Goal: Task Accomplishment & Management: Use online tool/utility

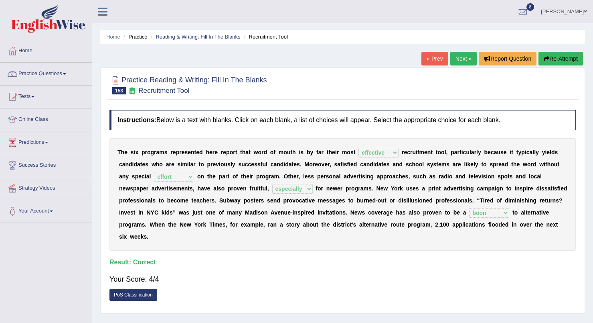
select select "effective"
select select "effort"
select select "especially"
select select "boon"
click at [369, 44] on div "Home Practice Reading & Writing: Fill In The Blanks Recruitment Tool « Prev Nex…" at bounding box center [342, 200] width 501 height 401
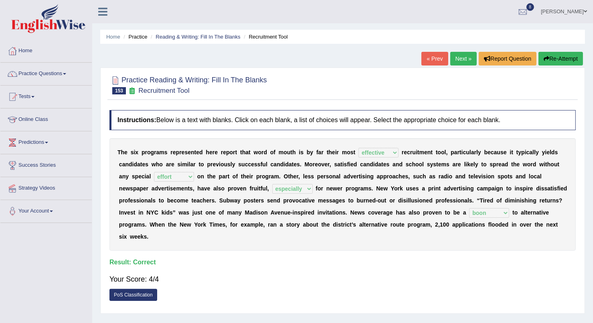
click at [34, 246] on div "Toggle navigation Home Practice Questions Speaking Practice Read Aloud Repeat S…" at bounding box center [296, 208] width 593 height 417
click at [64, 74] on link "Practice Questions" at bounding box center [45, 73] width 91 height 20
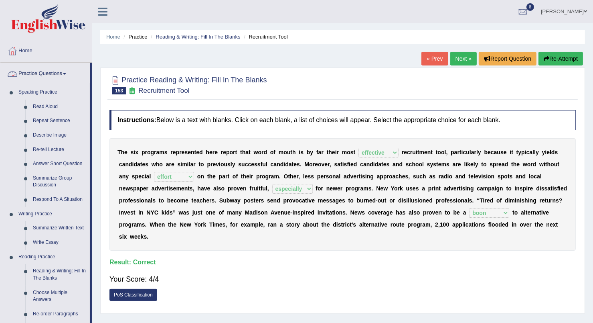
click at [49, 67] on link "Practice Questions" at bounding box center [44, 73] width 89 height 20
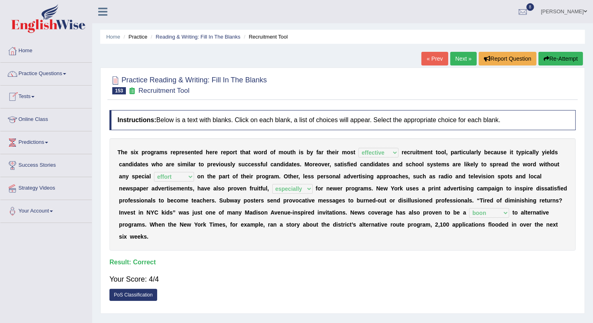
click at [34, 96] on link "Tests" at bounding box center [45, 95] width 91 height 20
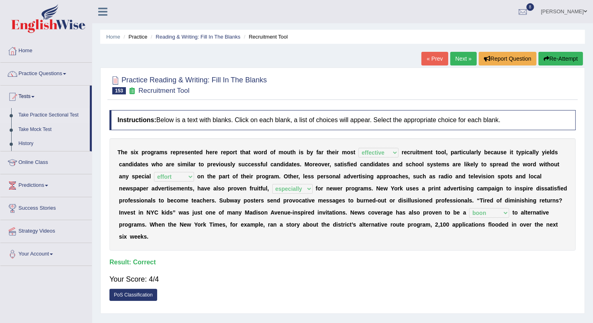
click at [40, 114] on link "Take Practice Sectional Test" at bounding box center [52, 115] width 75 height 14
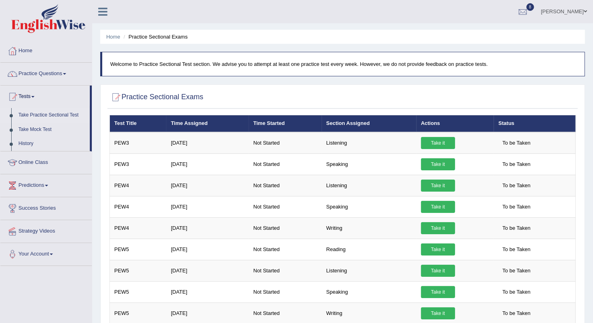
click at [43, 129] on link "Take Mock Test" at bounding box center [52, 129] width 75 height 14
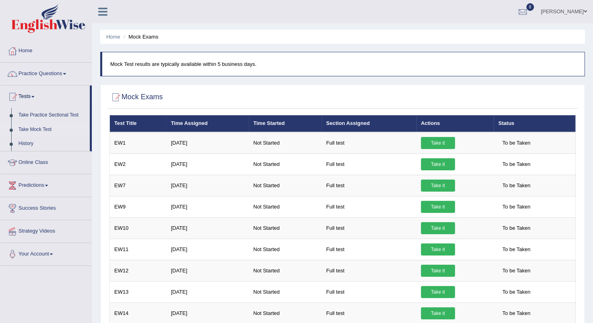
click at [32, 124] on link "Take Mock Test" at bounding box center [52, 129] width 75 height 14
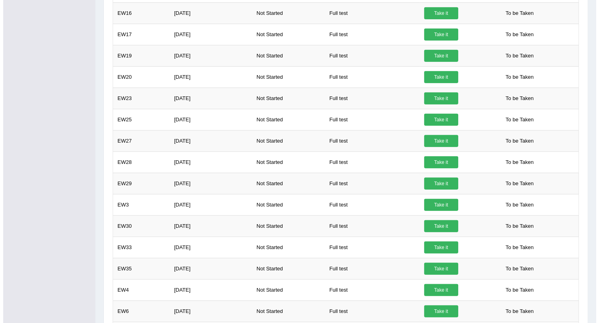
scroll to position [344, 0]
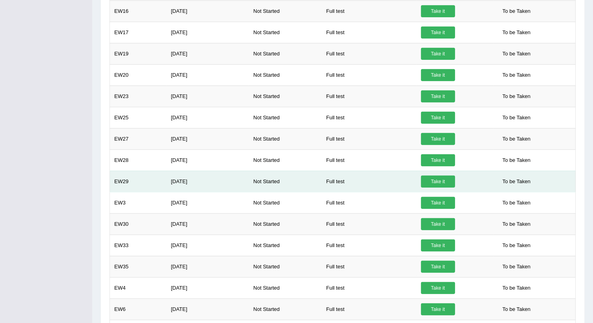
click at [436, 179] on link "Take it" at bounding box center [438, 181] width 34 height 12
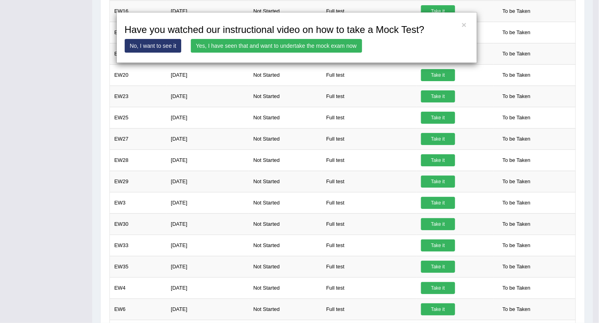
click at [276, 46] on link "Yes, I have seen that and want to undertake the mock exam now" at bounding box center [276, 46] width 171 height 14
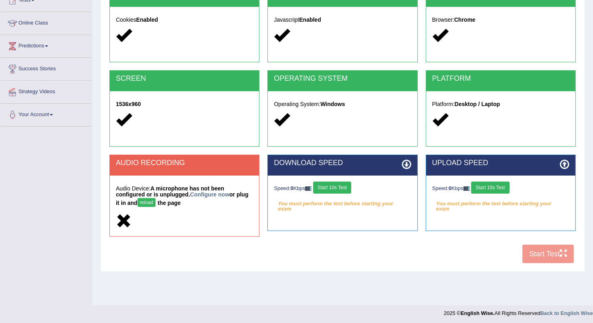
scroll to position [98, 0]
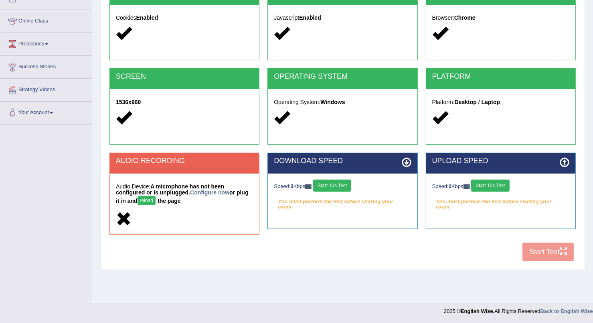
click at [337, 186] on button "Start 10s Test" at bounding box center [332, 185] width 38 height 12
click at [497, 183] on button "Start 10s Test" at bounding box center [490, 185] width 38 height 12
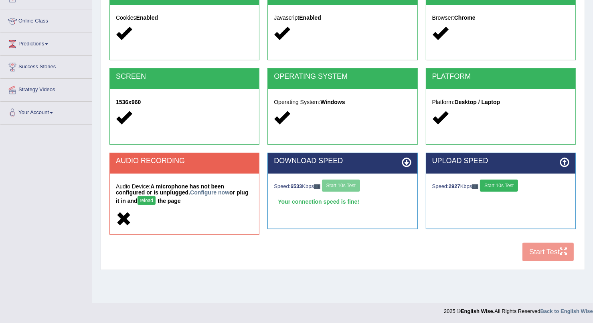
click at [493, 185] on button "Start 10s Test" at bounding box center [499, 185] width 38 height 12
click at [561, 248] on div "COOKIES Cookies Enabled JAVASCRIPT Javascript Enabled BROWSER Browser: Chrome S…" at bounding box center [343, 124] width 471 height 281
click at [541, 261] on div "COOKIES Cookies Enabled JAVASCRIPT Javascript Enabled BROWSER Browser: Chrome S…" at bounding box center [343, 124] width 471 height 281
click at [541, 255] on div "COOKIES Cookies Enabled JAVASCRIPT Javascript Enabled BROWSER Browser: Chrome S…" at bounding box center [343, 124] width 471 height 281
click at [497, 176] on div "Speed: 10081 Kbps Start 10s Test Your connection speed is fine!" at bounding box center [501, 193] width 149 height 40
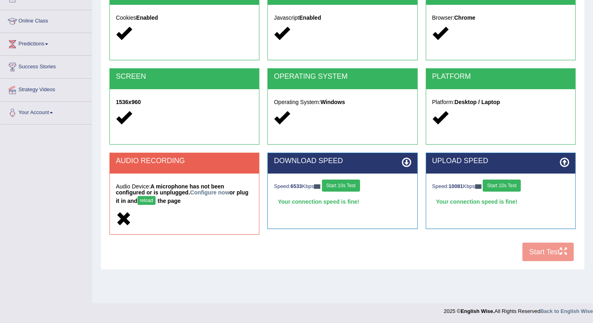
click at [497, 182] on button "Start 10s Test" at bounding box center [502, 185] width 38 height 12
click at [335, 189] on div "Speed: 6533 Kbps Start 10s Test" at bounding box center [342, 186] width 137 height 14
click at [349, 188] on button "Start 10s Test" at bounding box center [341, 185] width 38 height 12
click at [509, 185] on button "Start 10s Test" at bounding box center [502, 185] width 38 height 12
click at [532, 248] on div "COOKIES Cookies Enabled JAVASCRIPT Javascript Enabled BROWSER Browser: Chrome S…" at bounding box center [343, 124] width 471 height 281
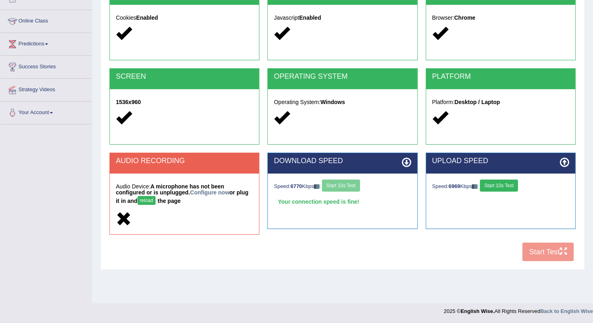
click at [532, 248] on div "COOKIES Cookies Enabled JAVASCRIPT Javascript Enabled BROWSER Browser: Chrome S…" at bounding box center [343, 124] width 471 height 281
click at [138, 199] on button "reload" at bounding box center [147, 200] width 18 height 9
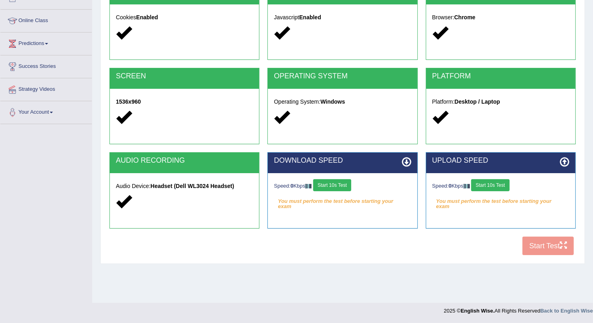
scroll to position [98, 0]
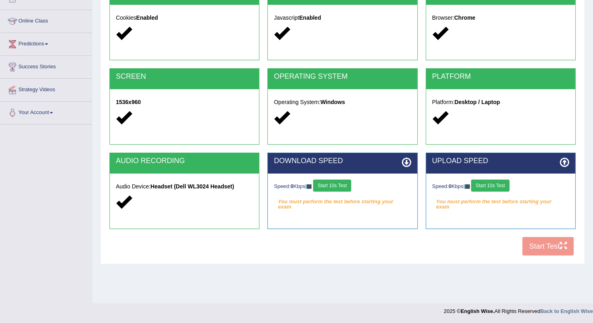
click at [550, 252] on div "COOKIES Cookies Enabled JAVASCRIPT Javascript Enabled BROWSER Browser: Chrome S…" at bounding box center [343, 122] width 471 height 276
drag, startPoint x: 548, startPoint y: 239, endPoint x: 498, endPoint y: 181, distance: 76.5
click at [498, 181] on div "COOKIES Cookies Enabled JAVASCRIPT Javascript Enabled BROWSER Browser: Chrome S…" at bounding box center [343, 122] width 471 height 276
click at [498, 181] on button "Start 10s Test" at bounding box center [490, 185] width 38 height 12
click at [329, 186] on div "Speed: 0 Kbps Start 10s Test" at bounding box center [342, 186] width 137 height 14
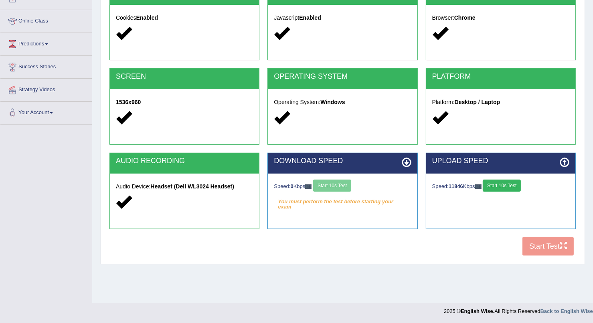
click at [345, 182] on div "Speed: 0 Kbps Start 10s Test" at bounding box center [342, 186] width 137 height 14
click at [345, 182] on button "Start 10s Test" at bounding box center [332, 185] width 38 height 12
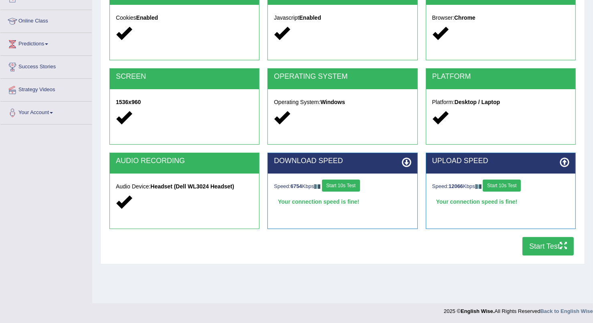
click at [542, 240] on button "Start Test" at bounding box center [548, 246] width 51 height 18
